Goal: Understand process/instructions

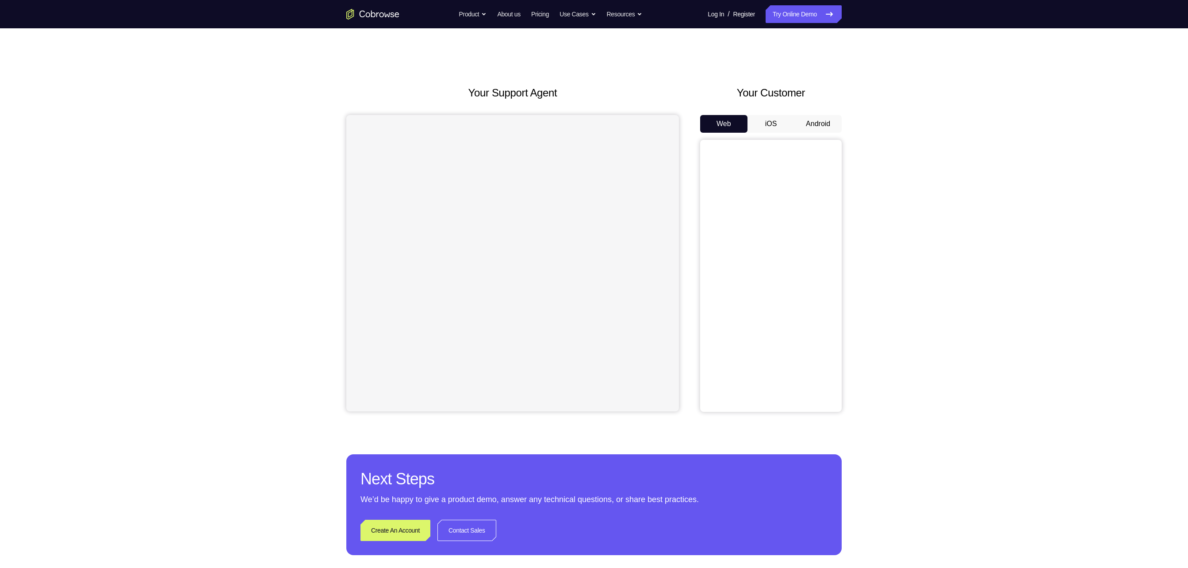
drag, startPoint x: 521, startPoint y: 11, endPoint x: 870, endPoint y: 119, distance: 366.1
click at [594, 119] on div "Your Support Agent Your Customer Web iOS Android Next Steps We’d be happy to gi…" at bounding box center [594, 319] width 566 height 583
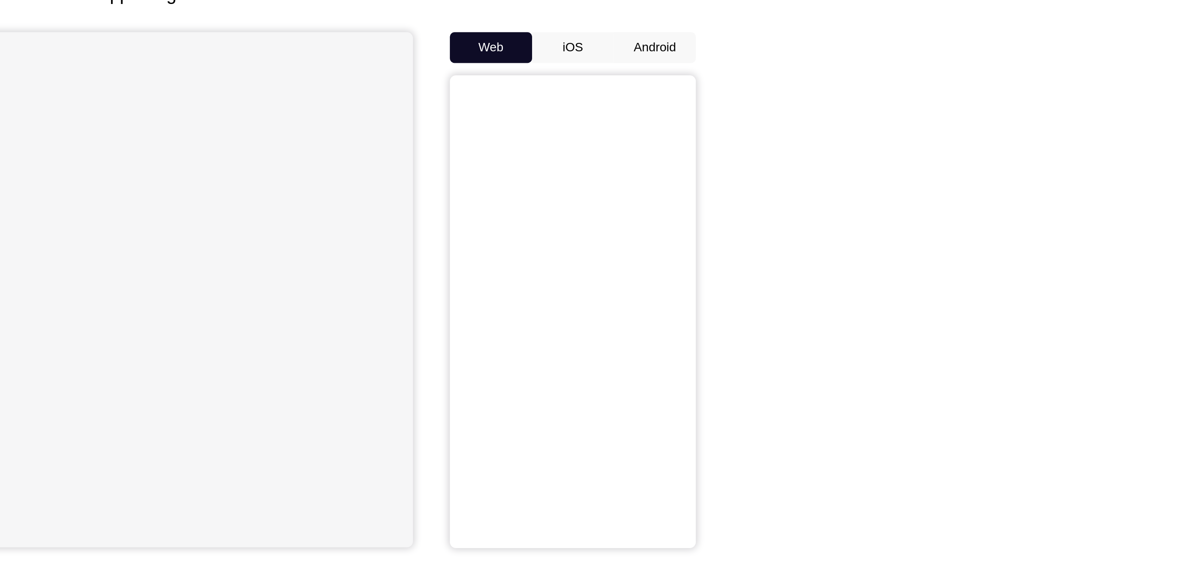
click at [594, 124] on button "Android" at bounding box center [817, 124] width 47 height 18
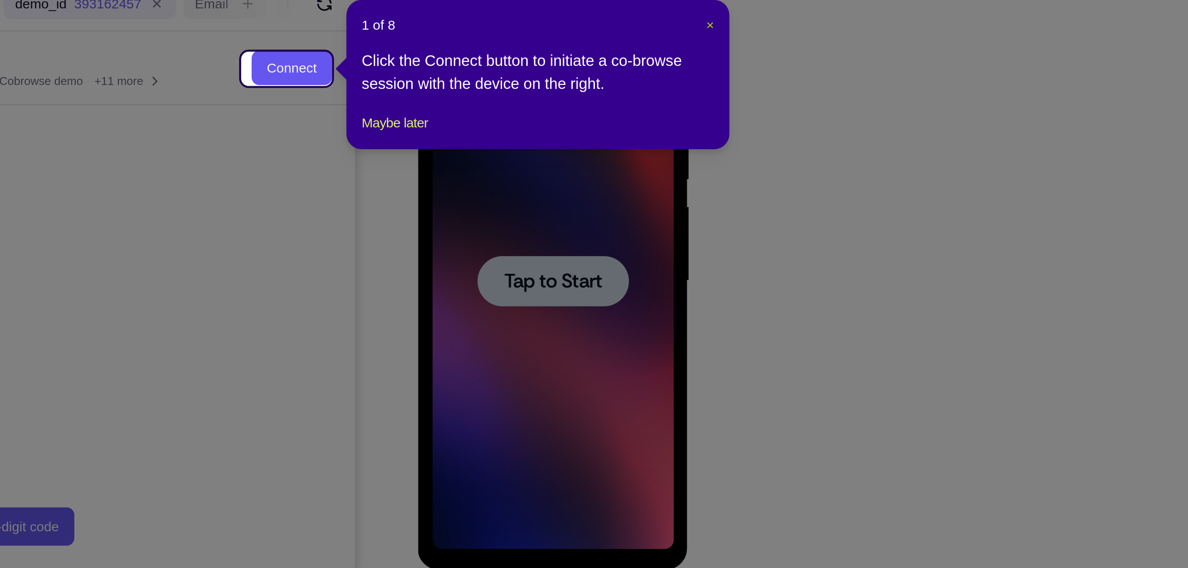
drag, startPoint x: 842, startPoint y: 158, endPoint x: 116, endPoint y: 44, distance: 735.2
click at [594, 158] on span "×" at bounding box center [843, 158] width 4 height 7
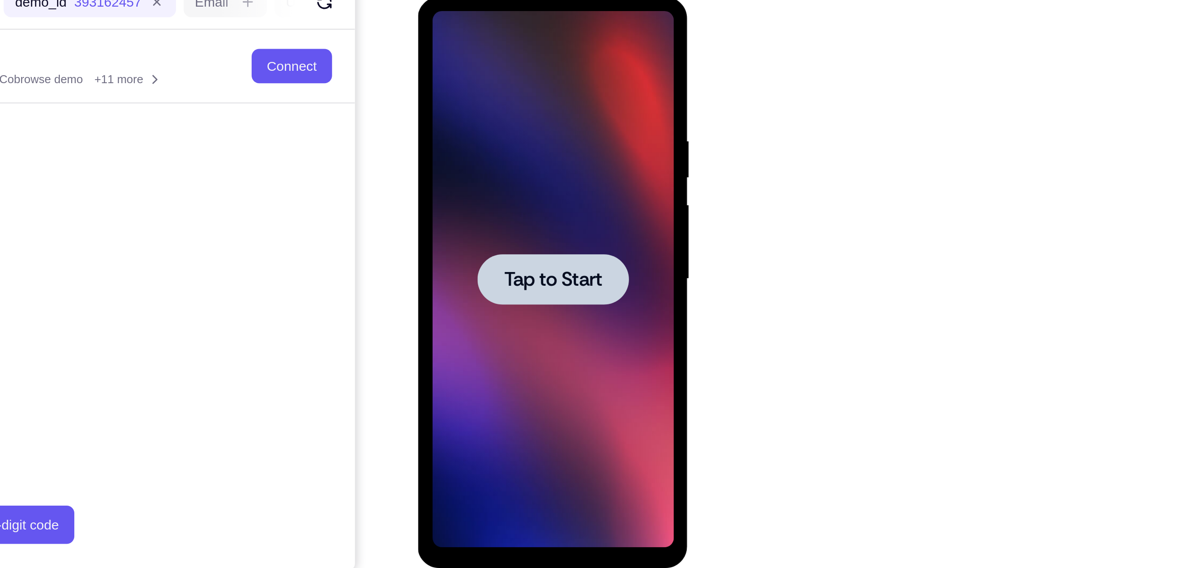
click at [485, 125] on span "Tap to Start" at bounding box center [479, 127] width 45 height 9
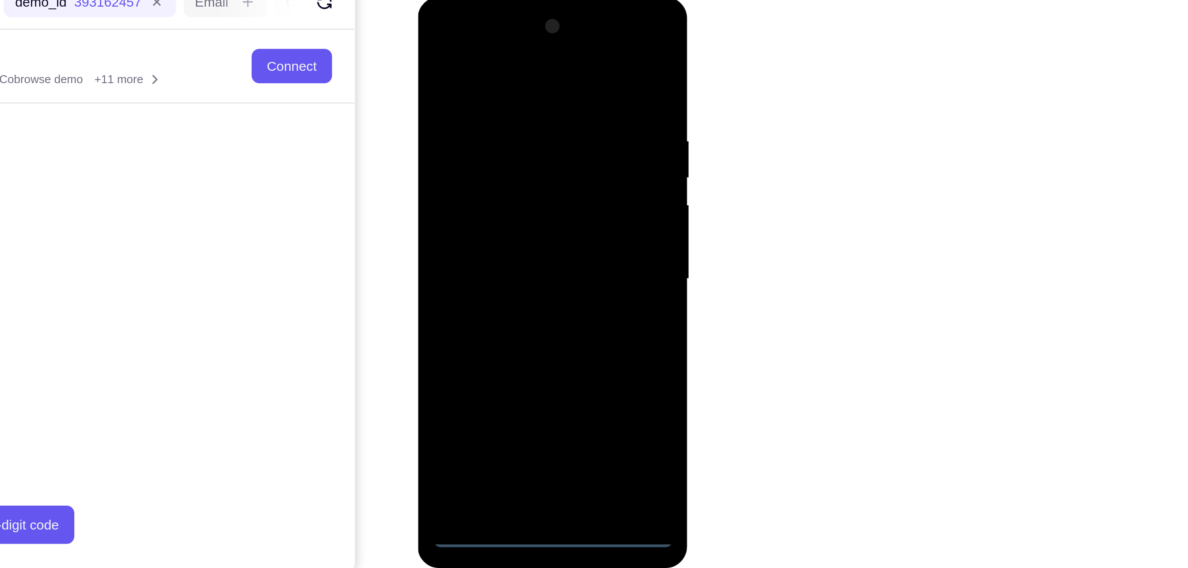
click at [478, 246] on div at bounding box center [479, 128] width 111 height 248
click at [519, 198] on div at bounding box center [479, 128] width 111 height 248
click at [519, 207] on div at bounding box center [479, 128] width 111 height 248
click at [466, 46] on div at bounding box center [479, 128] width 111 height 248
click at [513, 125] on div at bounding box center [479, 128] width 111 height 248
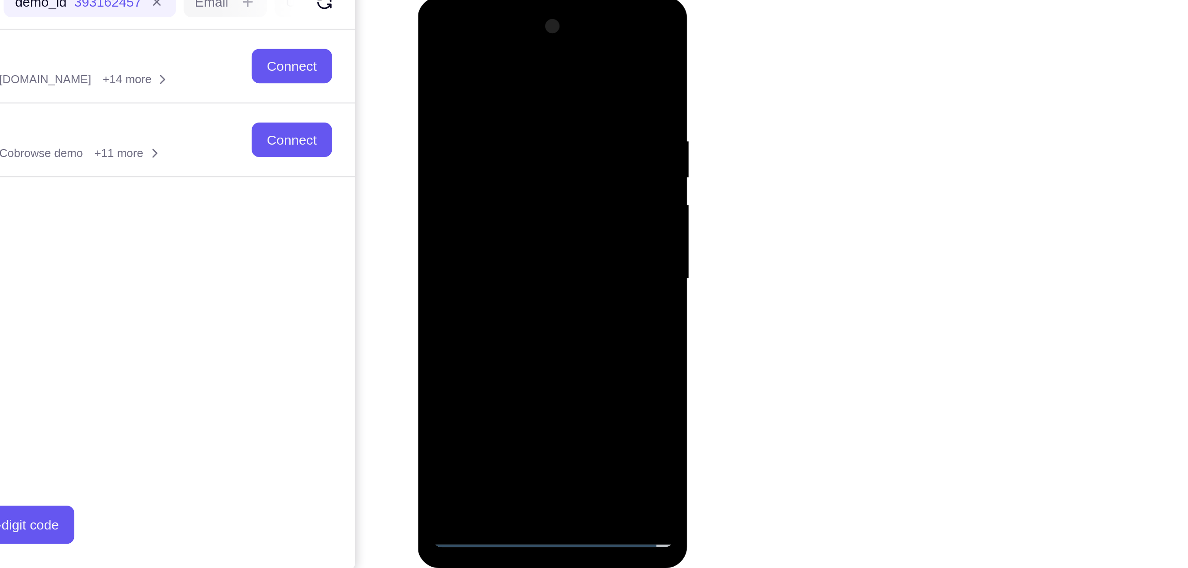
click at [471, 146] on div at bounding box center [479, 128] width 111 height 248
click at [473, 172] on div at bounding box center [479, 128] width 111 height 248
click at [473, 170] on div at bounding box center [479, 128] width 111 height 248
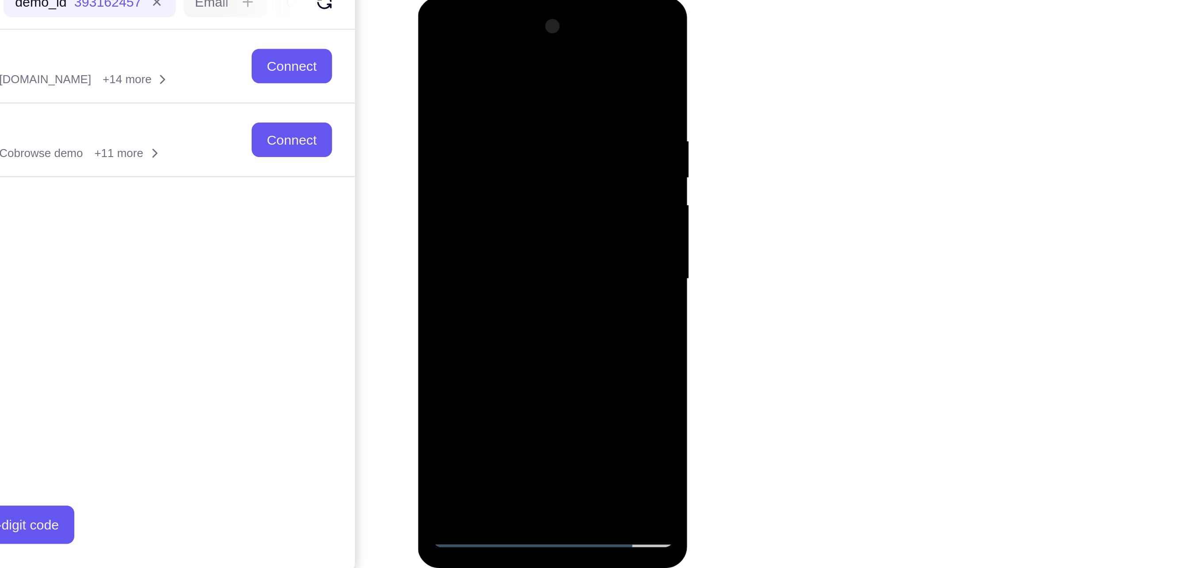
click at [477, 171] on div at bounding box center [479, 128] width 111 height 248
click at [490, 165] on div at bounding box center [479, 128] width 111 height 248
drag, startPoint x: 507, startPoint y: 89, endPoint x: 495, endPoint y: 49, distance: 42.0
click at [495, 49] on div at bounding box center [479, 128] width 111 height 248
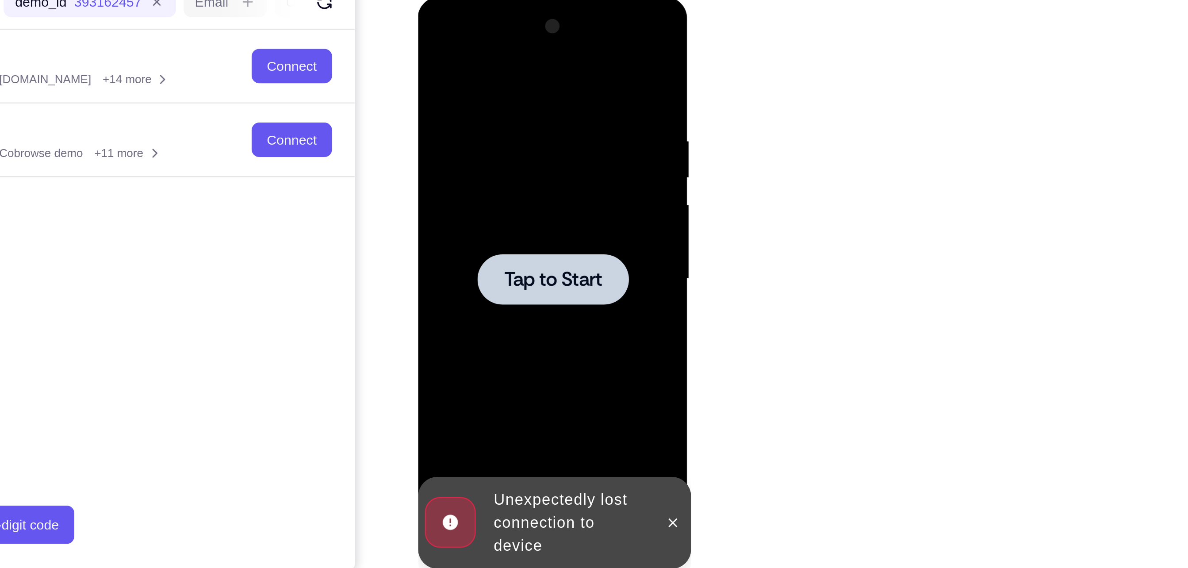
click at [468, 127] on span "Tap to Start" at bounding box center [479, 127] width 45 height 9
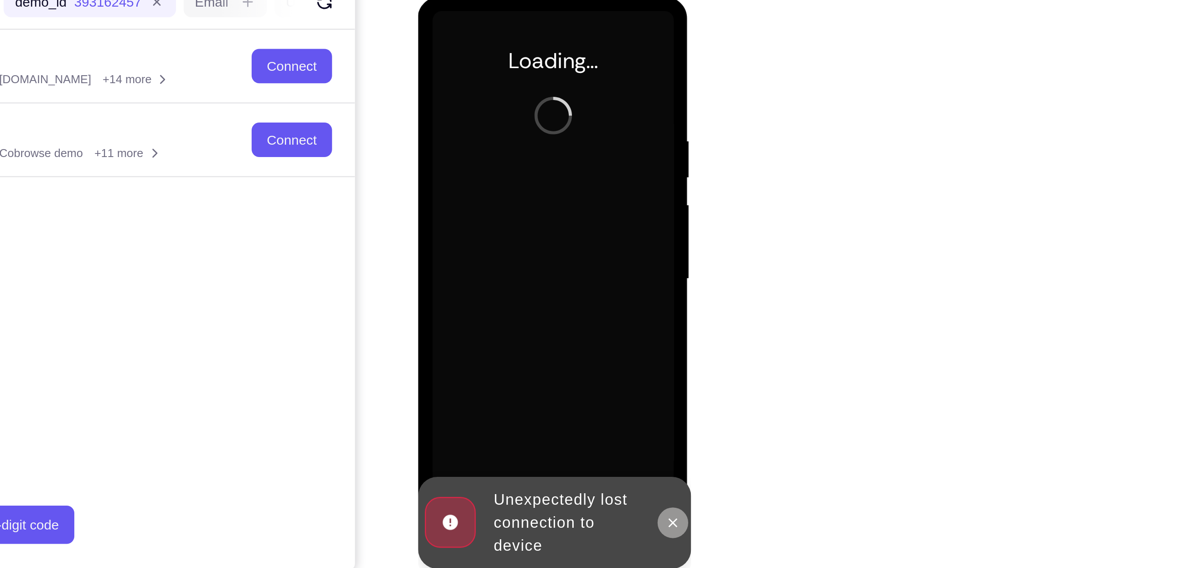
click at [539, 247] on button at bounding box center [535, 240] width 14 height 14
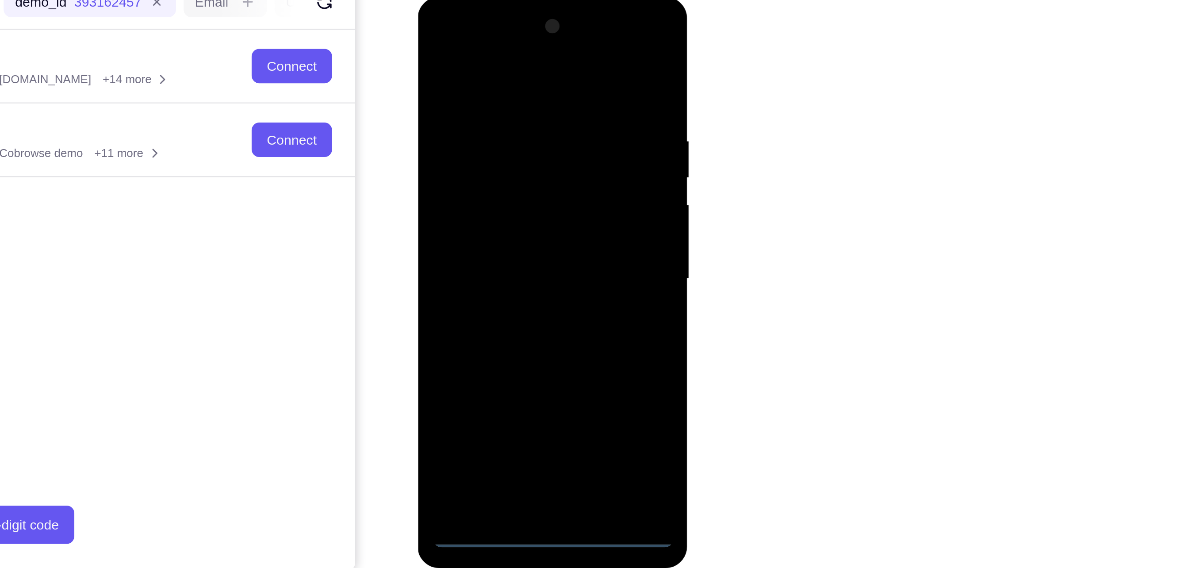
click at [475, 245] on div at bounding box center [479, 128] width 111 height 248
click at [518, 208] on div at bounding box center [479, 128] width 111 height 248
click at [464, 41] on div at bounding box center [479, 128] width 111 height 248
click at [469, 42] on div at bounding box center [479, 128] width 111 height 248
click at [520, 130] on div at bounding box center [479, 128] width 111 height 248
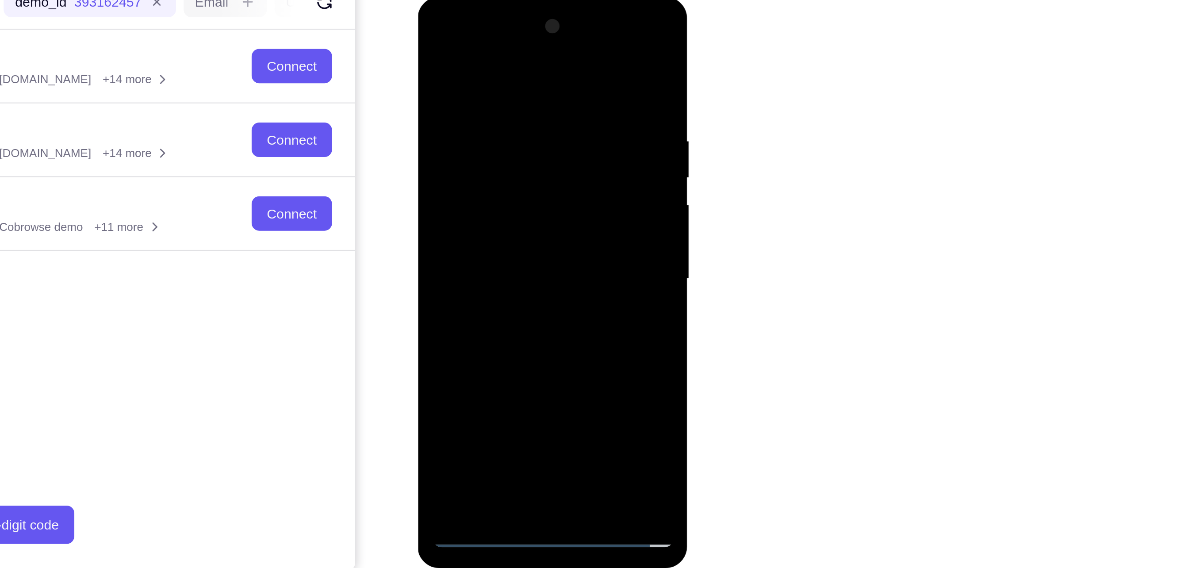
click at [471, 143] on div at bounding box center [479, 128] width 111 height 248
click at [471, 173] on div at bounding box center [479, 128] width 111 height 248
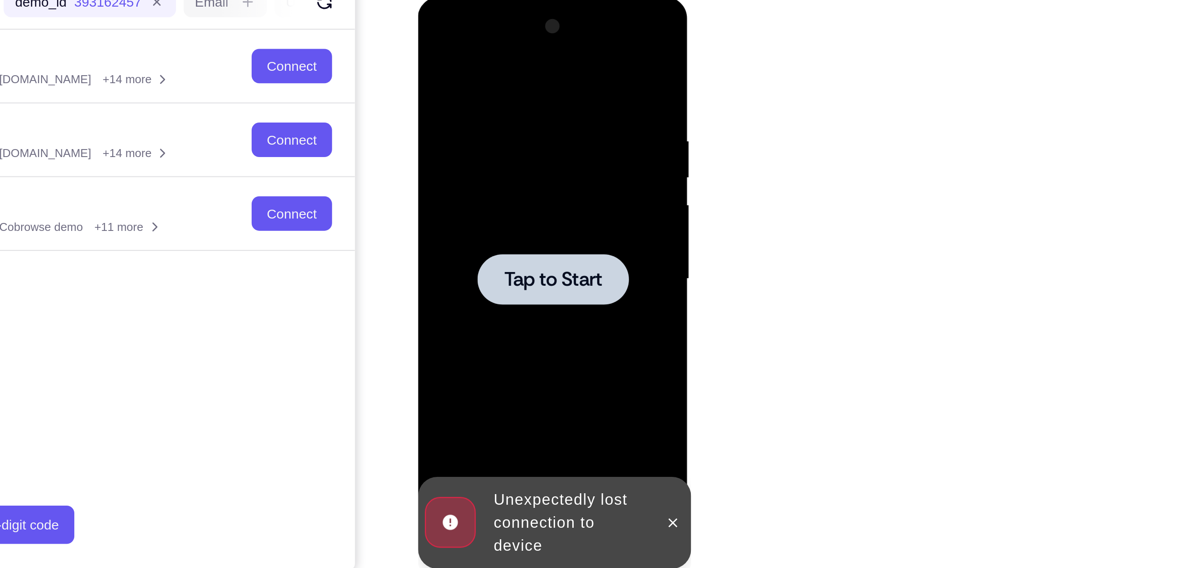
click at [454, 71] on div at bounding box center [479, 128] width 111 height 248
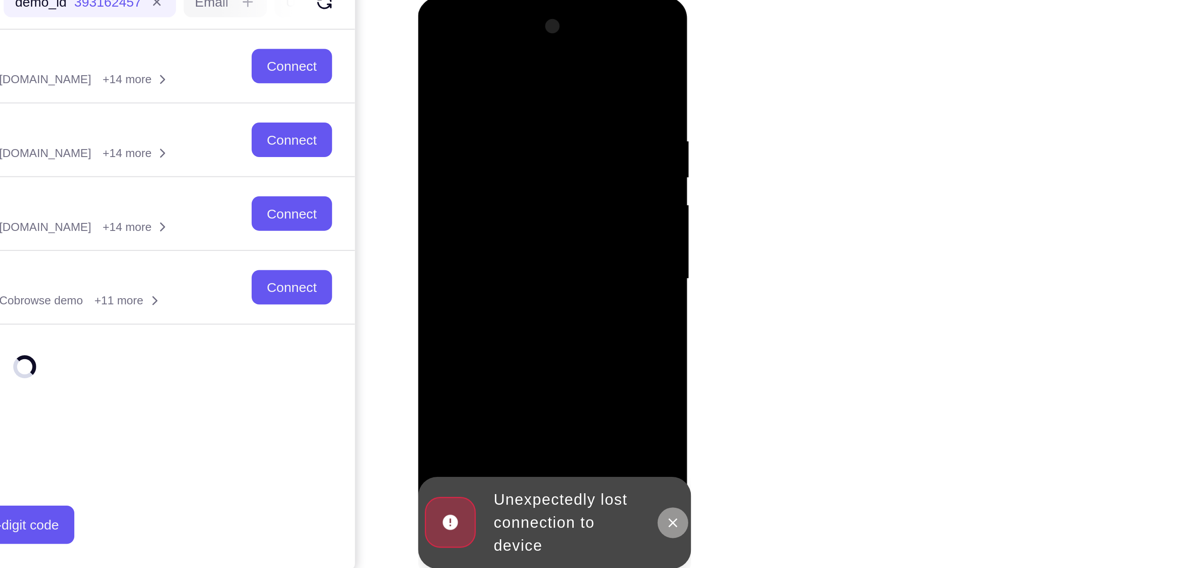
click at [539, 247] on button at bounding box center [535, 240] width 14 height 14
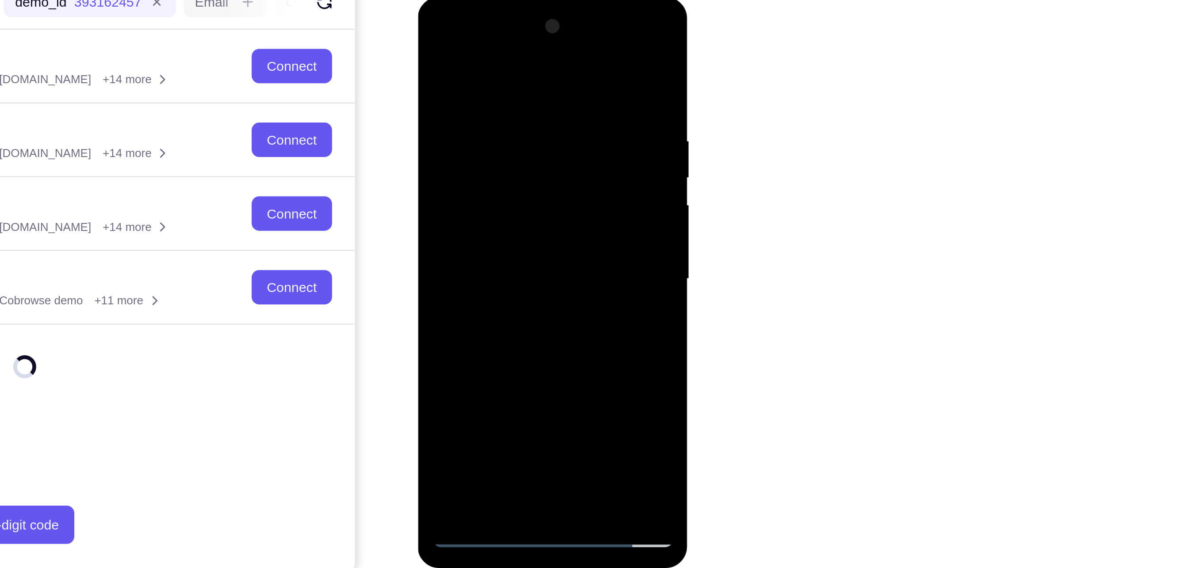
click at [477, 246] on div at bounding box center [479, 128] width 111 height 248
